Goal: Use online tool/utility: Utilize a website feature to perform a specific function

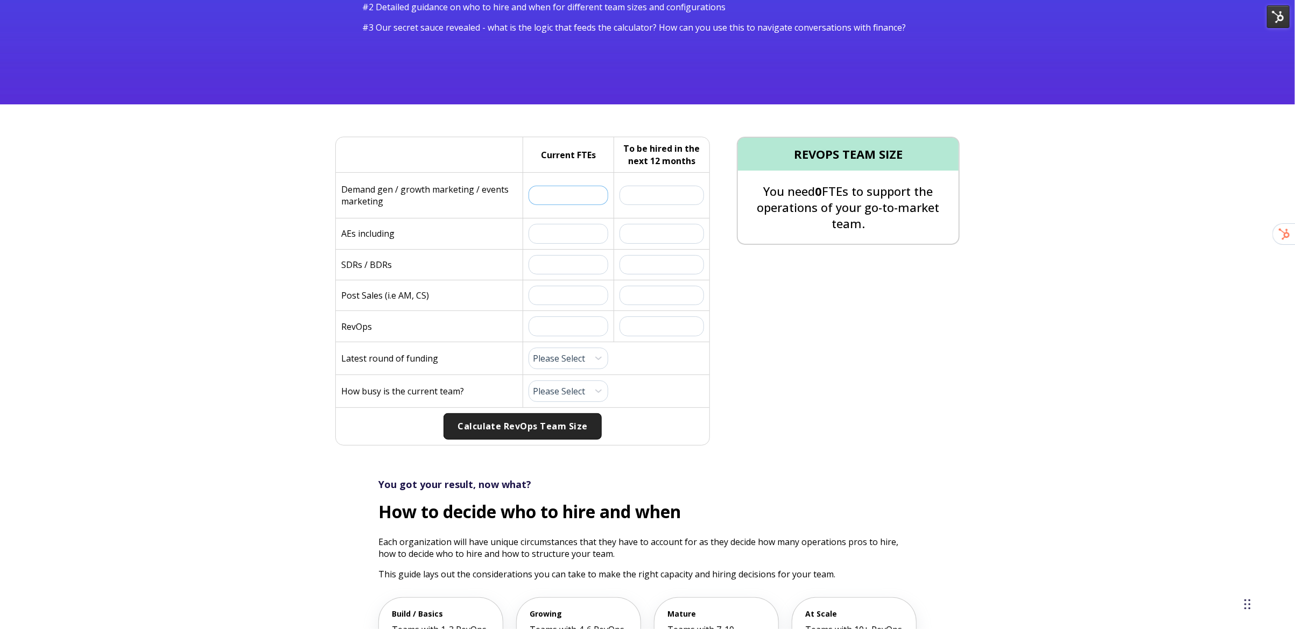
click at [575, 189] on input "text" at bounding box center [569, 195] width 80 height 19
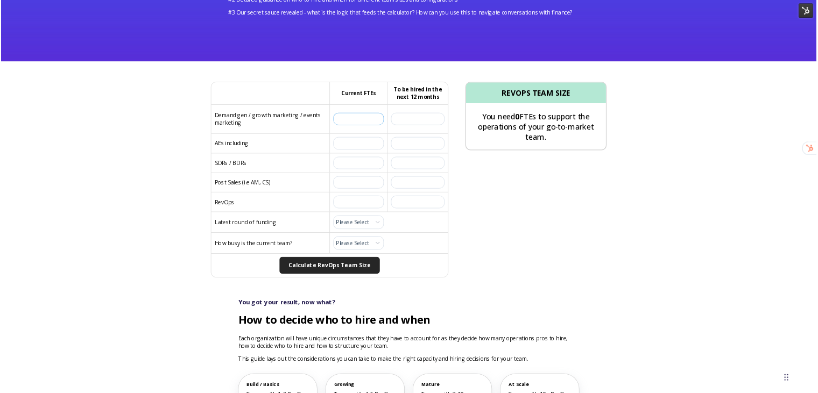
scroll to position [197, 0]
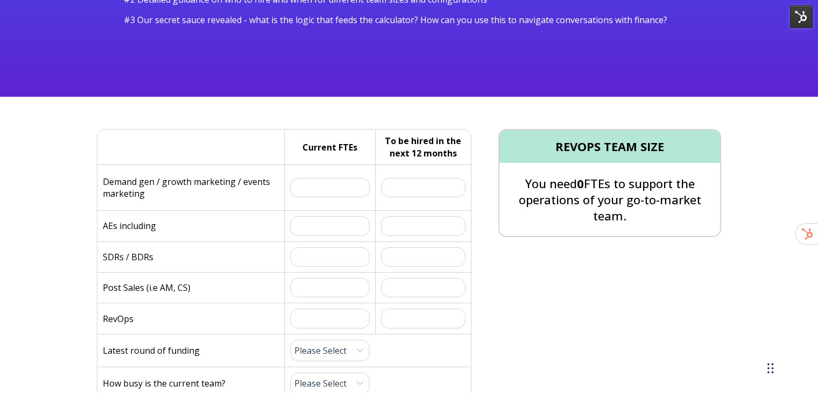
click at [533, 234] on div "REVOPS TEAM SIZE You need 0 FTEs to support the operations of your go-to-market…" at bounding box center [609, 183] width 223 height 108
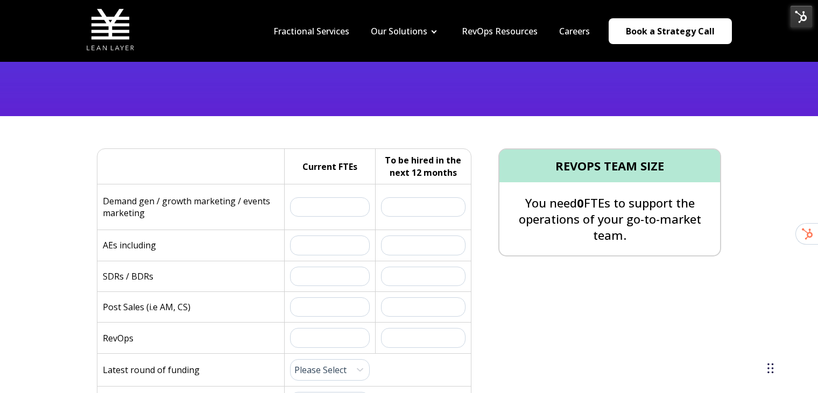
scroll to position [179, 0]
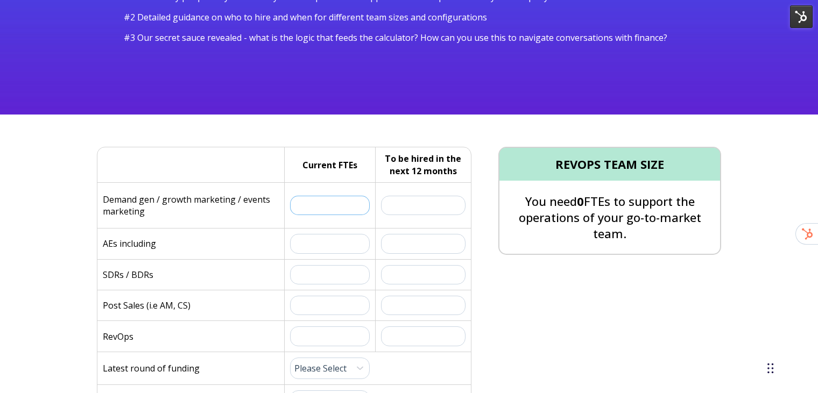
click at [324, 203] on input "text" at bounding box center [330, 205] width 80 height 19
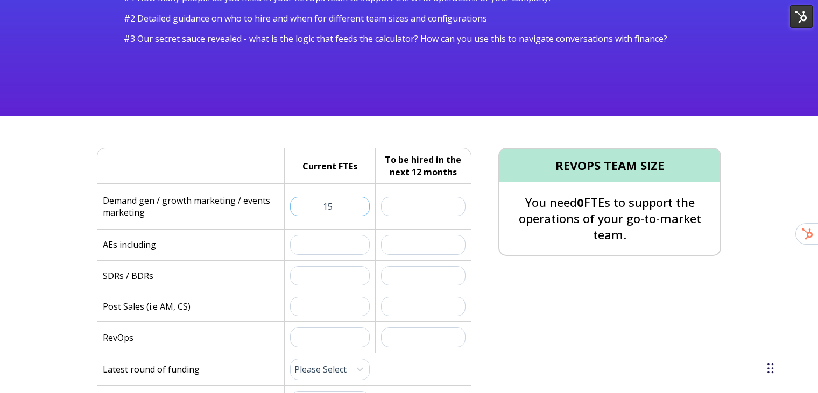
type input "15"
click at [288, 220] on div "Current FTEs: 15" at bounding box center [329, 206] width 91 height 45
click at [323, 242] on input "text" at bounding box center [330, 244] width 80 height 19
type input "36"
click at [331, 304] on input "text" at bounding box center [330, 306] width 80 height 19
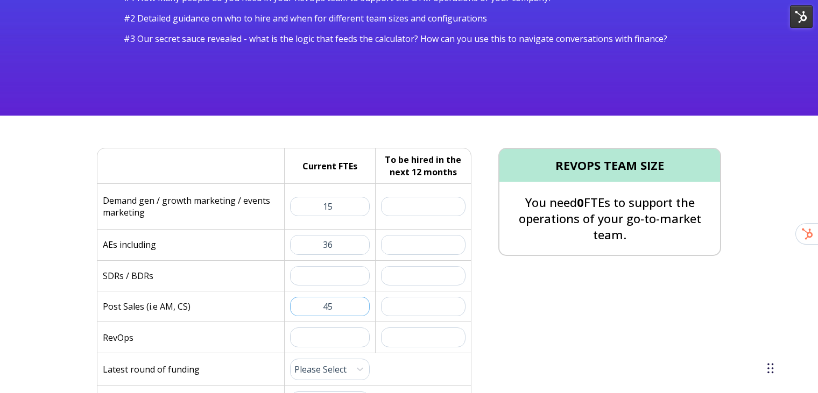
type input "45"
click at [196, 335] on div "RevOps" at bounding box center [193, 337] width 181 height 30
click at [316, 335] on input "text" at bounding box center [330, 337] width 80 height 19
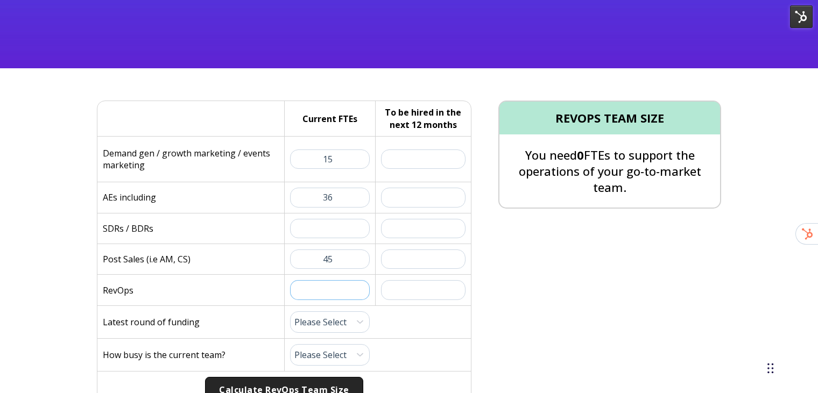
scroll to position [229, 0]
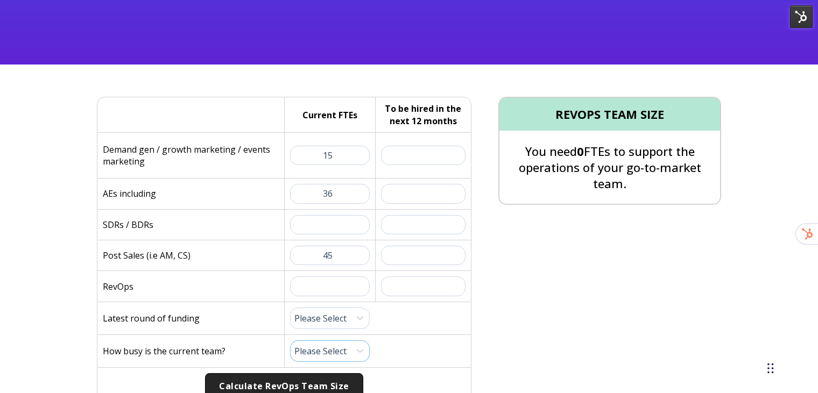
click at [358, 353] on select "Please Select 1 (Plenty of Bandwidth) 2 3 4 5 6 7 8 9 10 (Totally Underwater)" at bounding box center [330, 352] width 80 height 22
click at [342, 288] on input "text" at bounding box center [330, 286] width 80 height 19
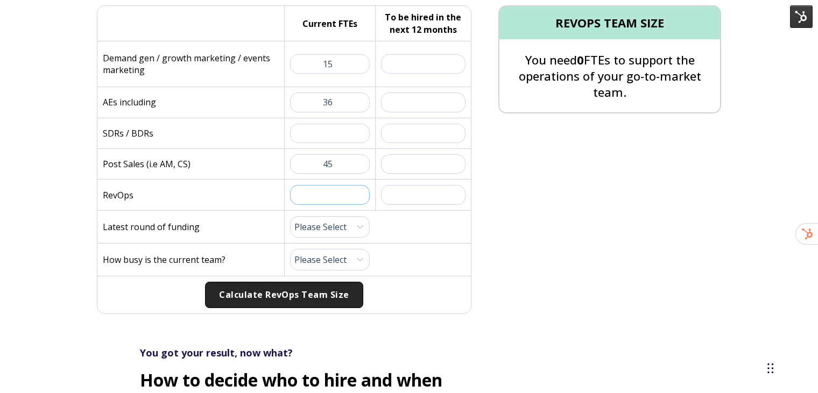
scroll to position [346, 0]
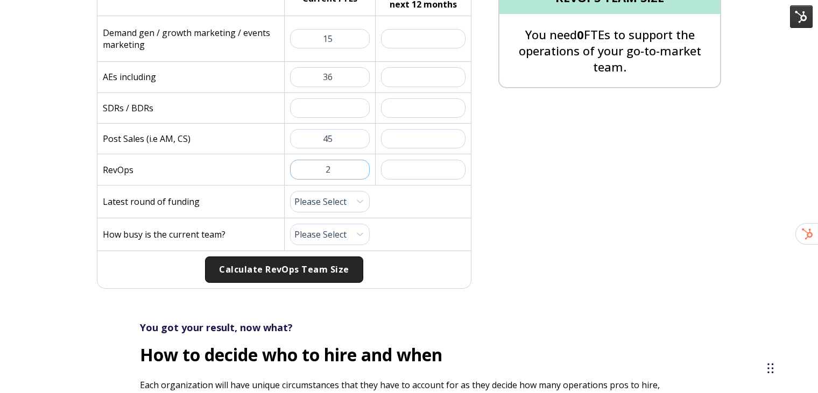
type input "2"
click at [337, 201] on select "Please Select Pre-Seed Seed Series A Series B Series C Late Stage" at bounding box center [330, 202] width 80 height 22
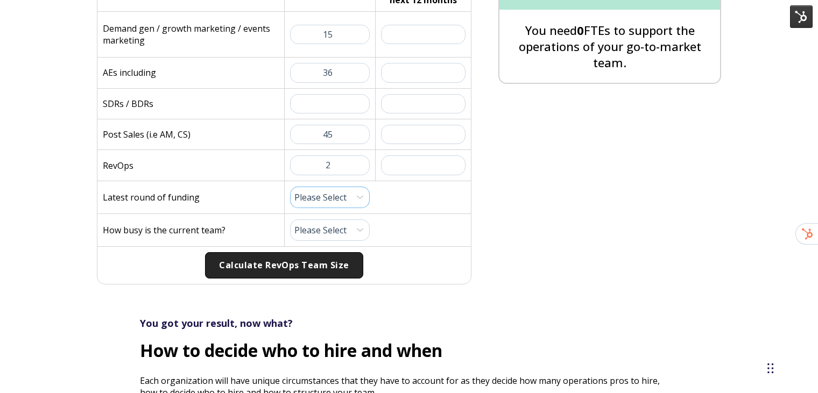
click at [343, 195] on select "Please Select Pre-Seed Seed Series A Series B Series C Late Stage" at bounding box center [330, 198] width 80 height 22
select select "late-stage"
click at [290, 187] on select "Please Select Pre-Seed Seed Series A Series B Series C Late Stage" at bounding box center [330, 198] width 80 height 22
click at [397, 231] on div "How busy is the current team? Please Select 1 (Plenty of Bandwidth) 2 3 4 5 6 7…" at bounding box center [284, 230] width 374 height 33
click at [350, 225] on select "Please Select 1 (Plenty of Bandwidth) 2 3 4 5 6 7 8 9 10 (Totally Underwater)" at bounding box center [330, 231] width 80 height 22
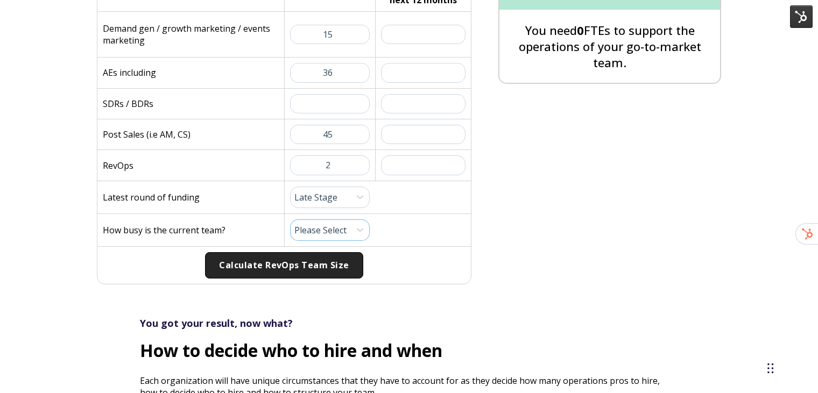
select select "10"
click at [290, 220] on select "Please Select 1 (Plenty of Bandwidth) 2 3 4 5 6 7 8 9 10 (Totally Underwater)" at bounding box center [330, 231] width 80 height 22
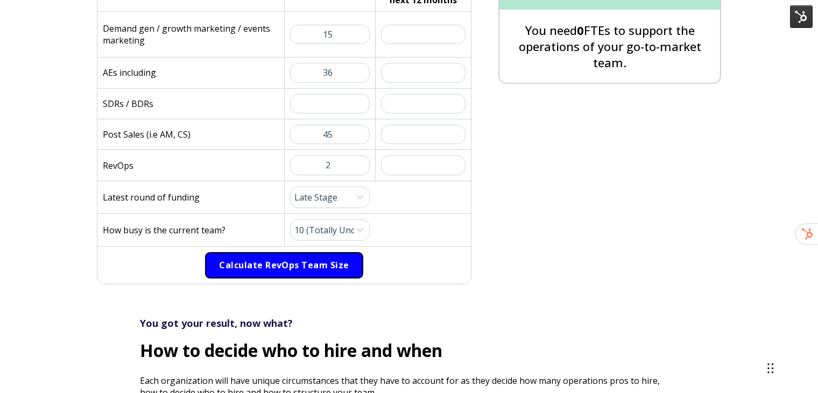
click at [298, 274] on button "Calculate RevOps Team Size" at bounding box center [284, 265] width 158 height 27
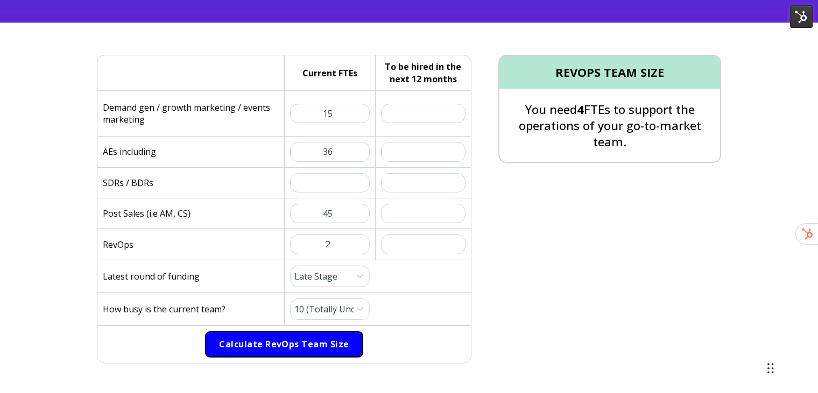
scroll to position [244, 0]
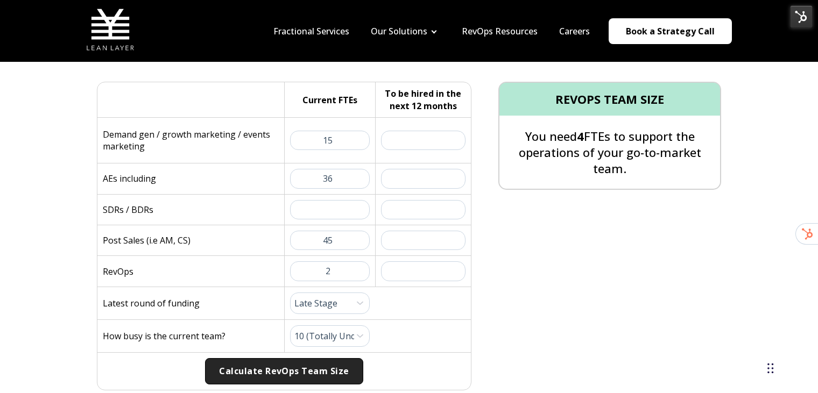
click at [525, 246] on div "REVOPS TEAM SIZE You need 4 FTEs to support the operations of your go-to-market…" at bounding box center [596, 236] width 250 height 309
